Goal: Information Seeking & Learning: Find specific fact

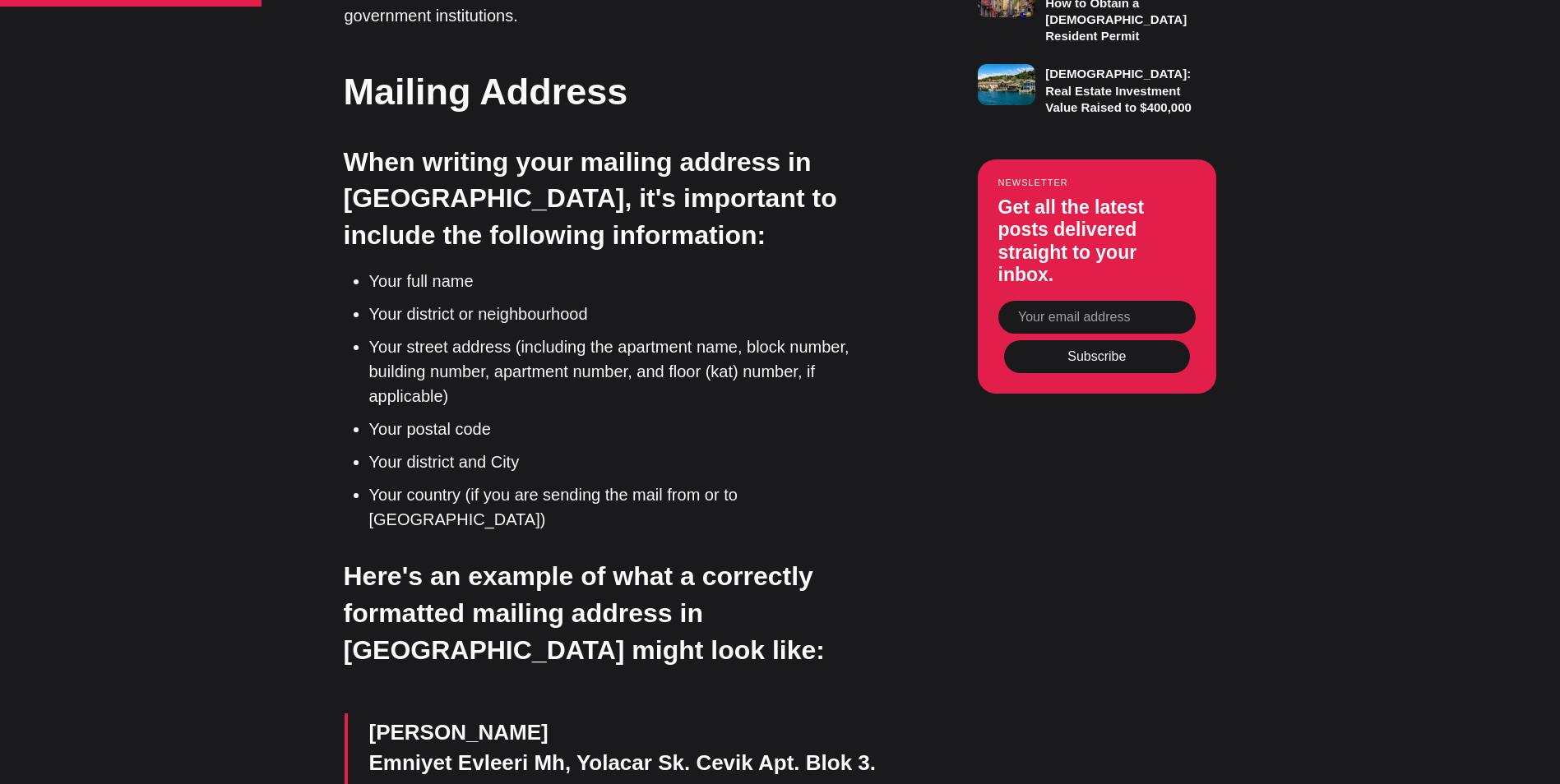
scroll to position [1808, 0]
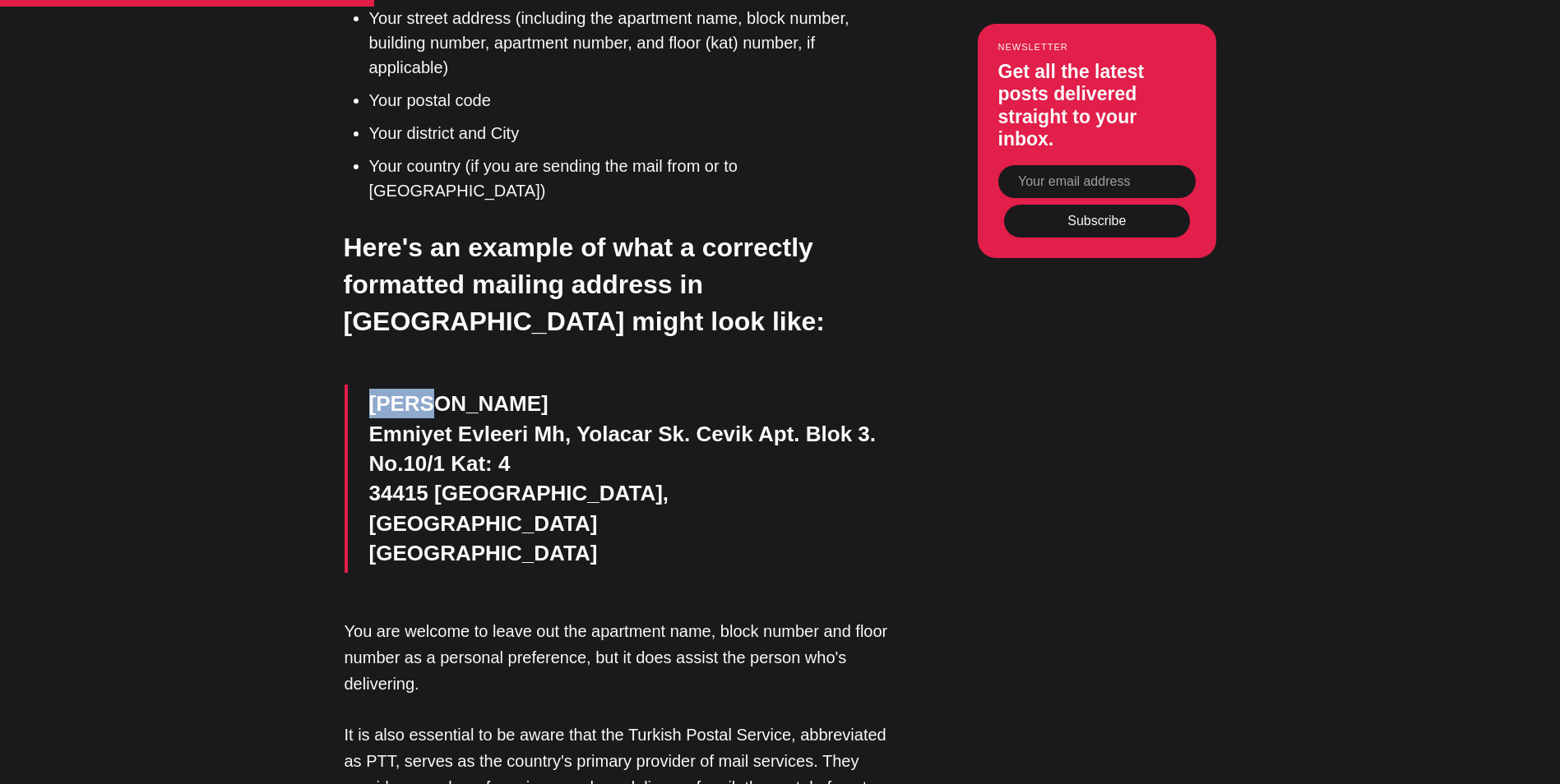
drag, startPoint x: 368, startPoint y: 293, endPoint x: 434, endPoint y: 294, distance: 66.0
click at [434, 389] on p "[PERSON_NAME] [PERSON_NAME], [PERSON_NAME]. Cevik Apt. Blok 3. [STREET_ADDRESS]" at bounding box center [632, 479] width 527 height 179
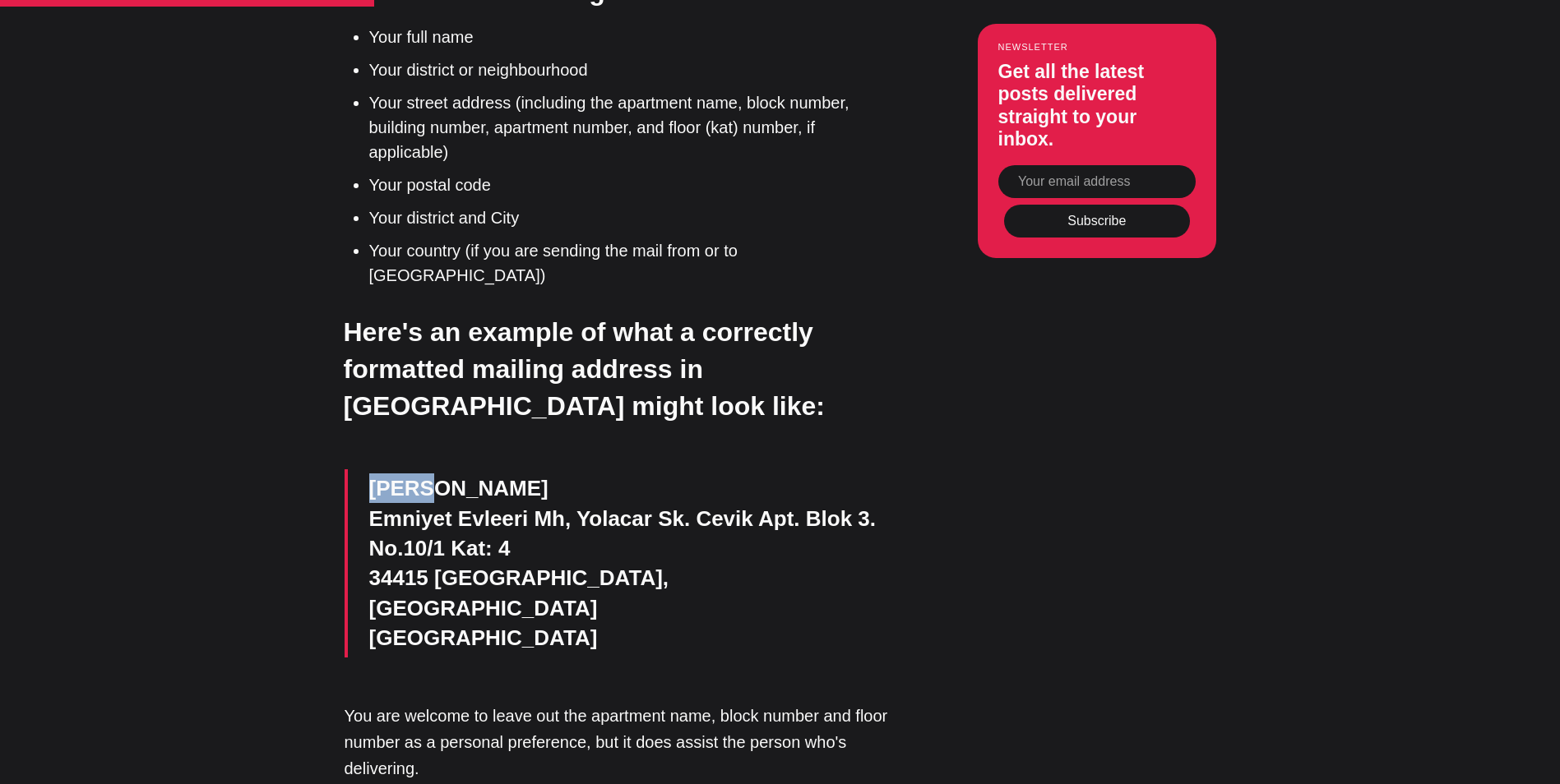
scroll to position [1644, 0]
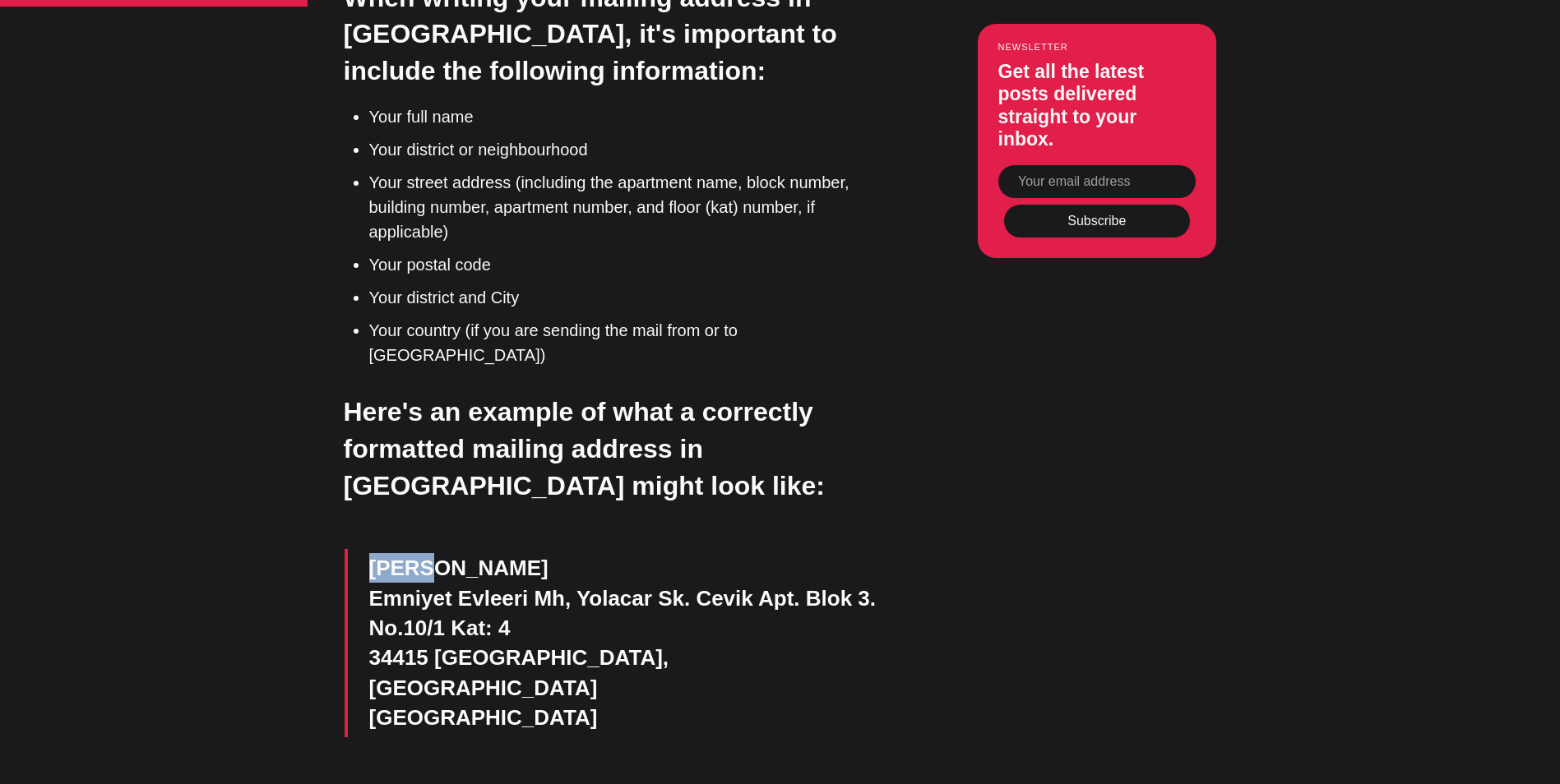
drag, startPoint x: 369, startPoint y: 482, endPoint x: 532, endPoint y: 500, distance: 164.0
click at [532, 549] on blockquote "[PERSON_NAME] [PERSON_NAME], [PERSON_NAME]. Cevik Apt. Blok 3. [STREET_ADDRESS]" at bounding box center [620, 642] width 551 height 187
drag, startPoint x: 532, startPoint y: 500, endPoint x: 523, endPoint y: 511, distance: 14.2
click at [523, 553] on p "[PERSON_NAME] [PERSON_NAME], [PERSON_NAME]. Cevik Apt. Blok 3. [STREET_ADDRESS]" at bounding box center [632, 643] width 527 height 179
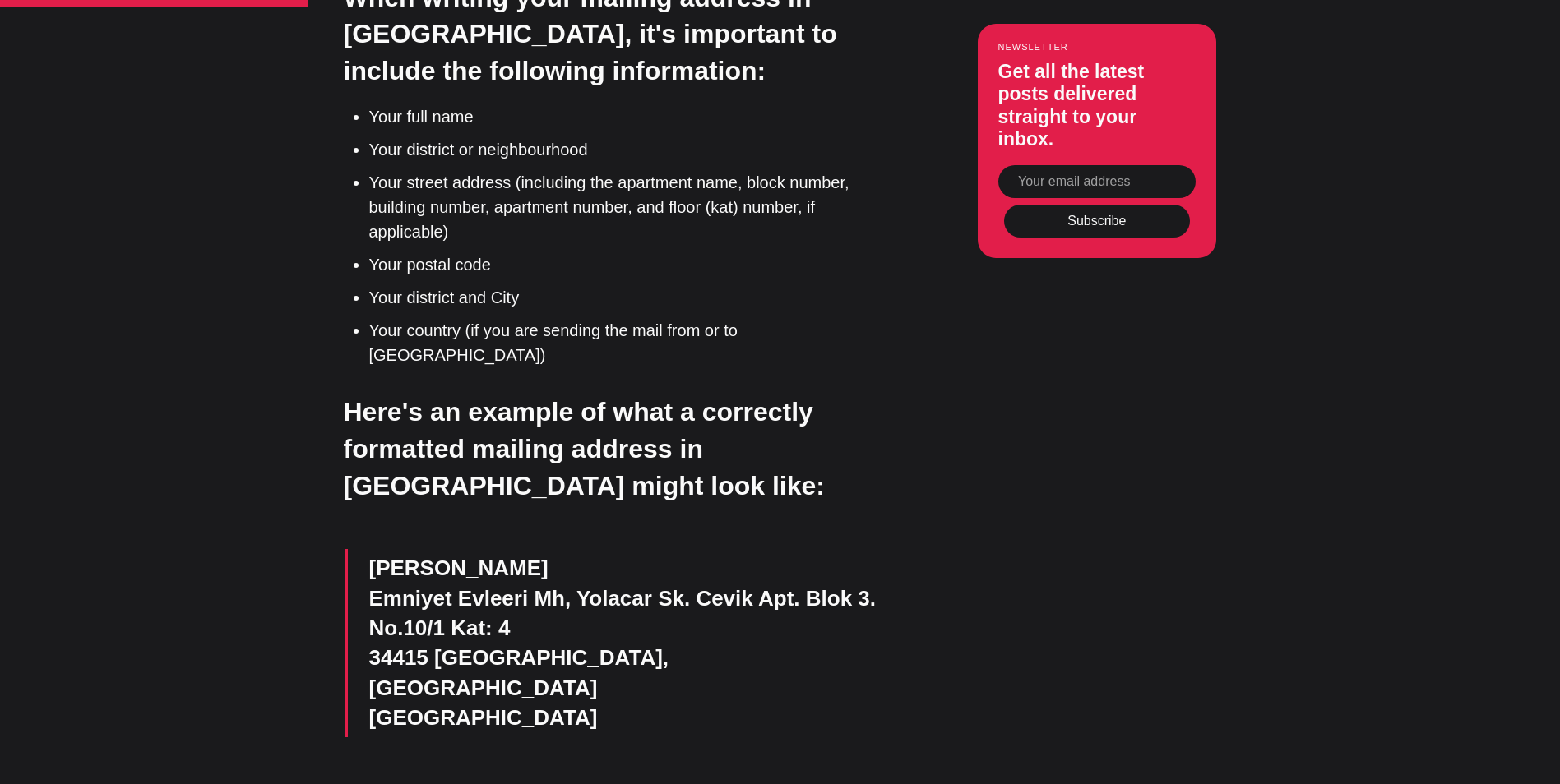
scroll to position [0, 0]
drag, startPoint x: 554, startPoint y: 509, endPoint x: 363, endPoint y: 506, distance: 191.0
click at [363, 549] on blockquote "[PERSON_NAME] [PERSON_NAME], [PERSON_NAME]. Cevik Apt. Blok 3. [STREET_ADDRESS]" at bounding box center [620, 642] width 551 height 187
drag, startPoint x: 363, startPoint y: 506, endPoint x: 387, endPoint y: 538, distance: 40.0
click at [387, 553] on p "[PERSON_NAME] [PERSON_NAME], [PERSON_NAME]. Cevik Apt. Blok 3. [STREET_ADDRESS]" at bounding box center [632, 643] width 527 height 179
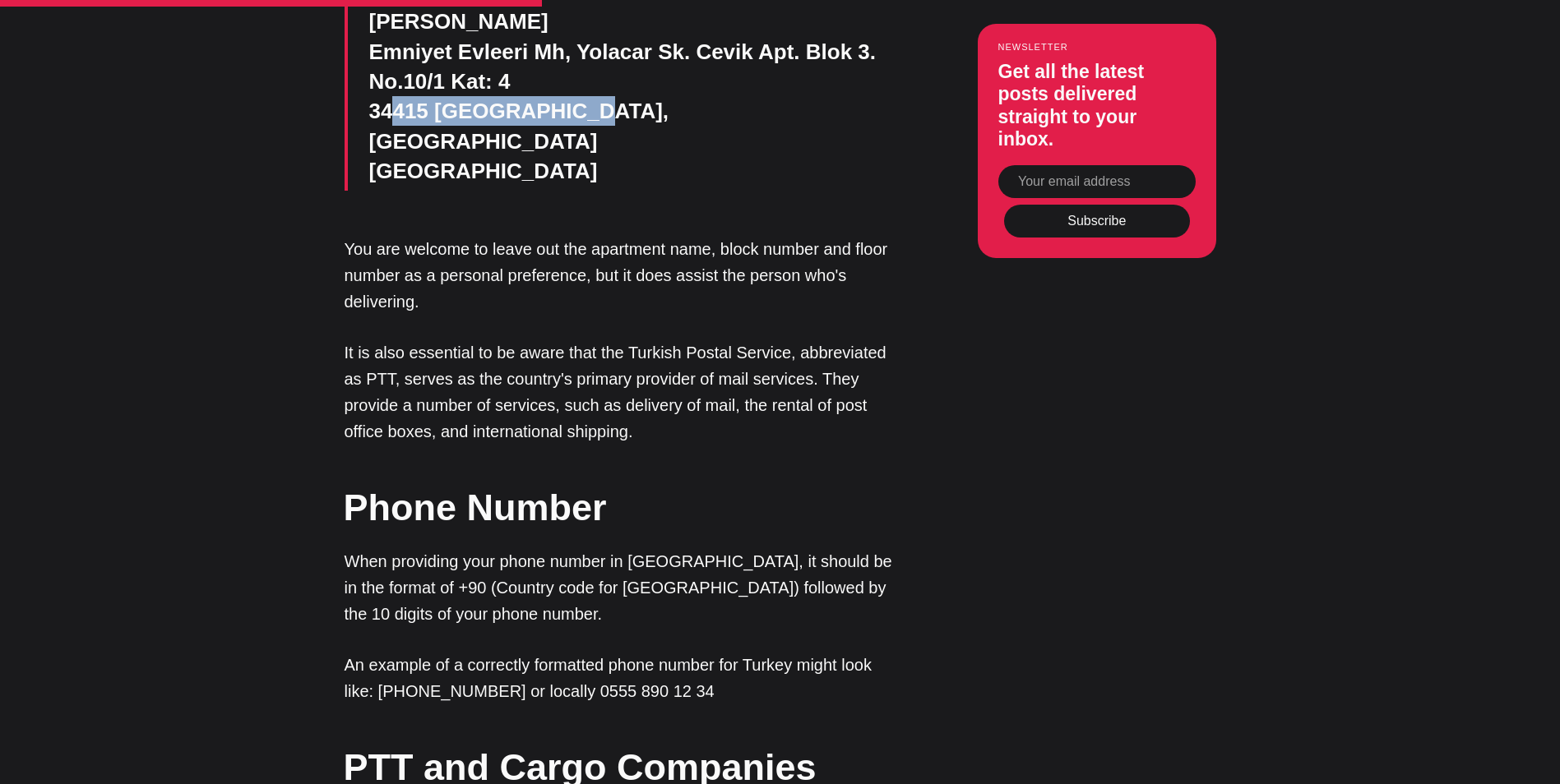
scroll to position [2219, 0]
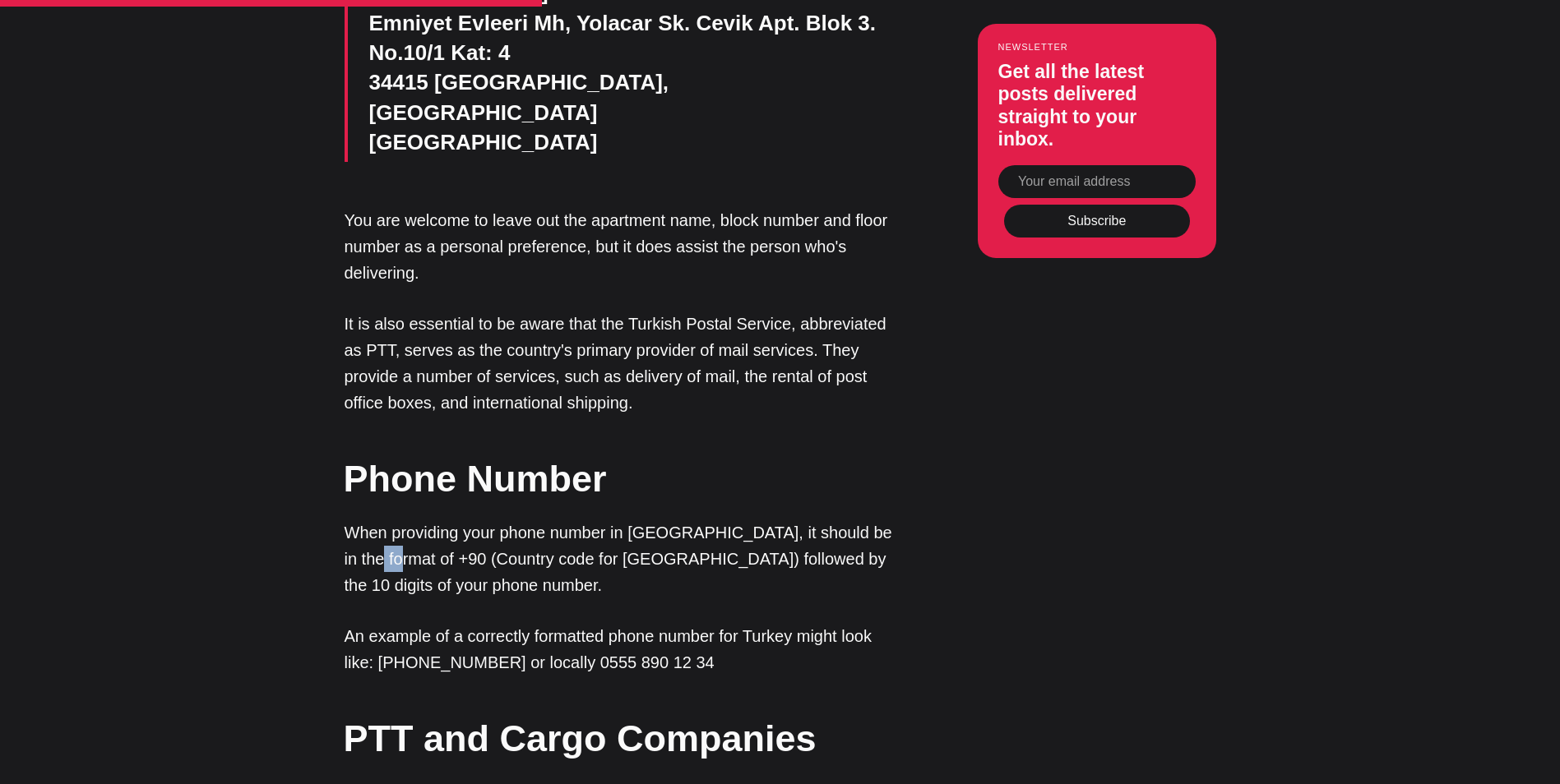
drag, startPoint x: 348, startPoint y: 410, endPoint x: 375, endPoint y: 407, distance: 27.2
click at [375, 519] on p "When providing your phone number in [GEOGRAPHIC_DATA], it should be in the form…" at bounding box center [620, 559] width 551 height 79
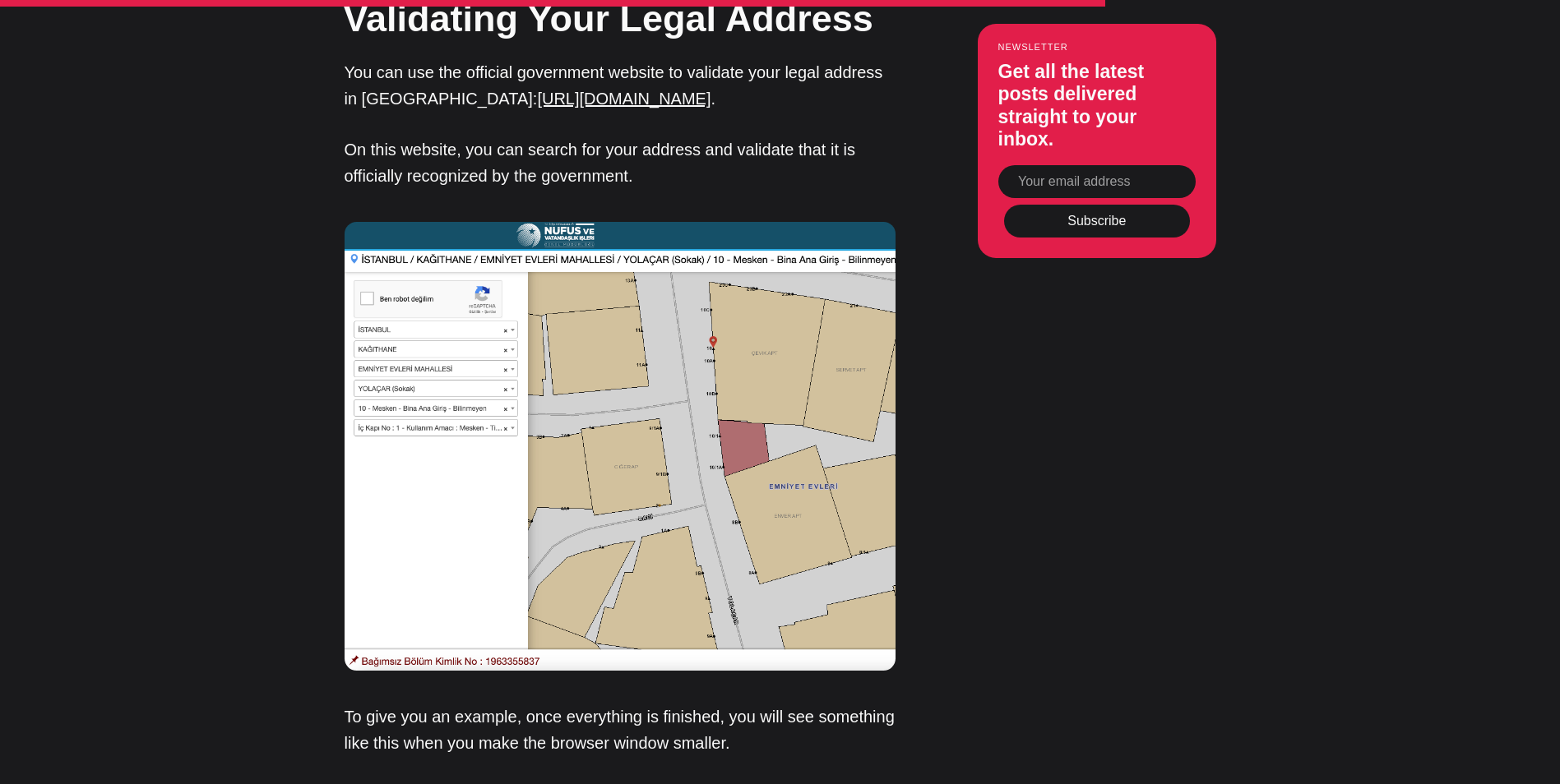
scroll to position [3287, 0]
